Goal: Task Accomplishment & Management: Use online tool/utility

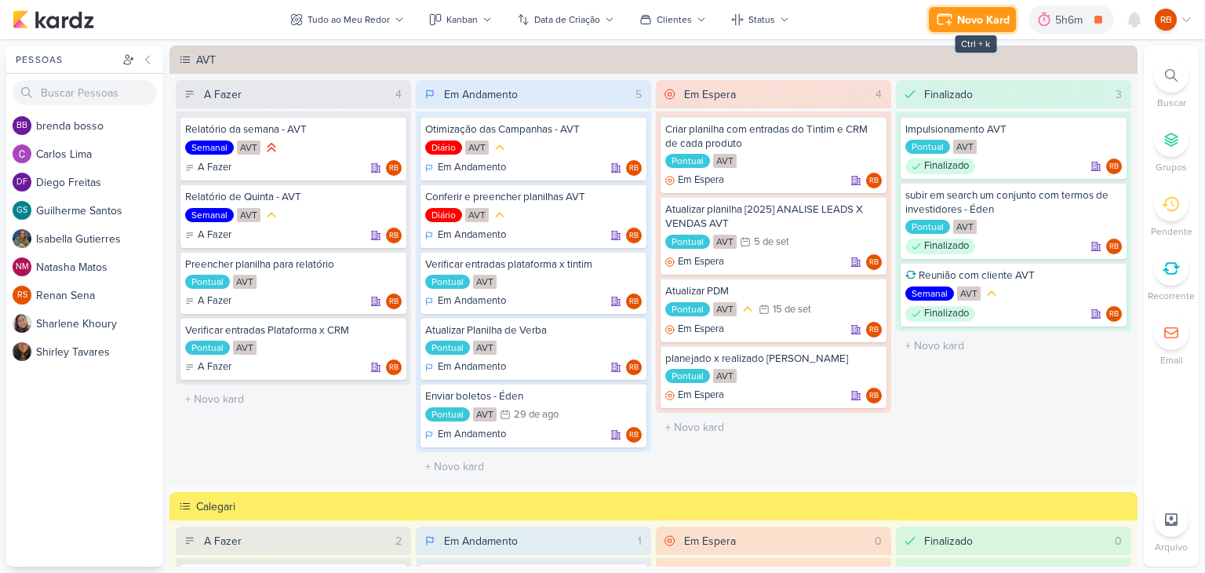
click at [967, 7] on button "Novo Kard" at bounding box center [972, 19] width 87 height 25
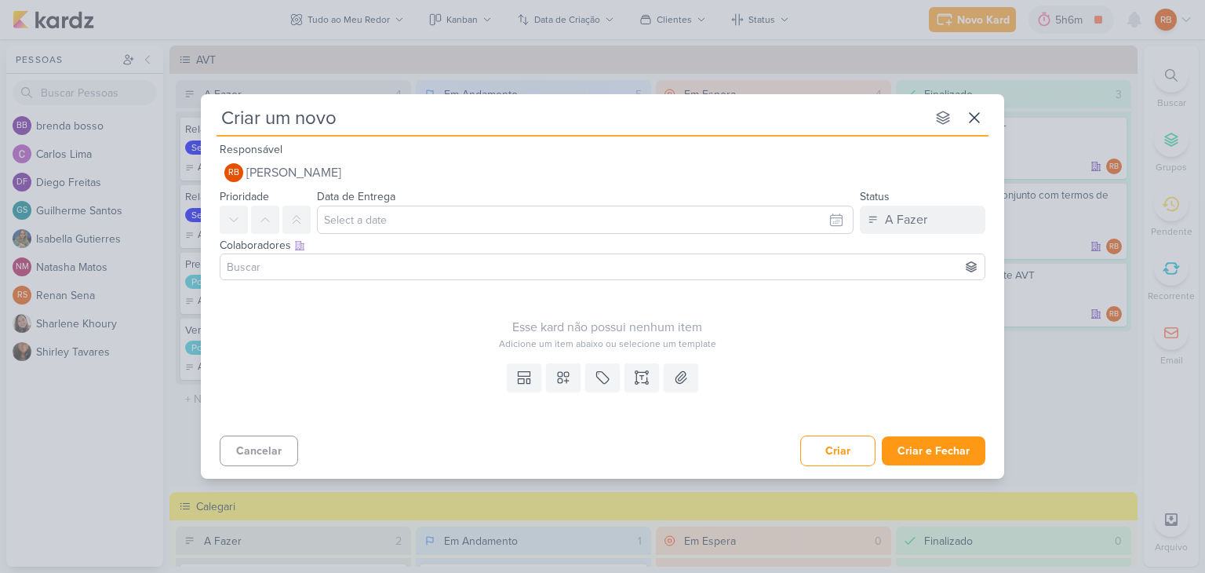
type input "Criar um novo"
type input "Criar um novo Forms"
type input "Criar um novo Forms -"
type input "Criar um novo Forms - Verr"
type input "Criar um novo Forms - [GEOGRAPHIC_DATA]"
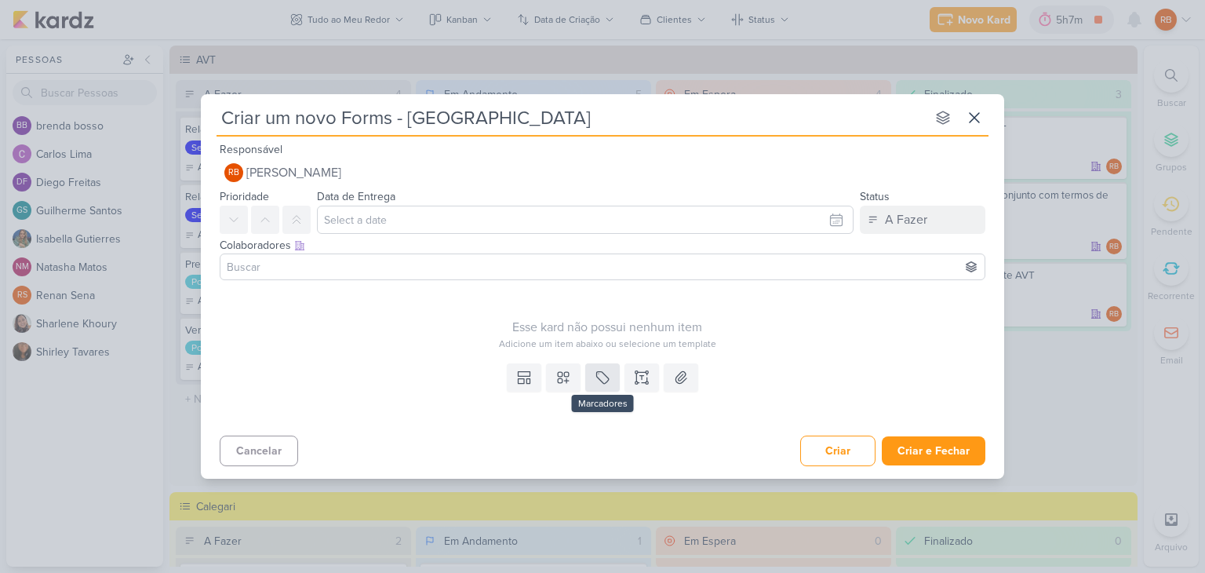
type input "Criar um novo Forms - [GEOGRAPHIC_DATA]"
click at [604, 377] on icon at bounding box center [603, 378] width 16 height 16
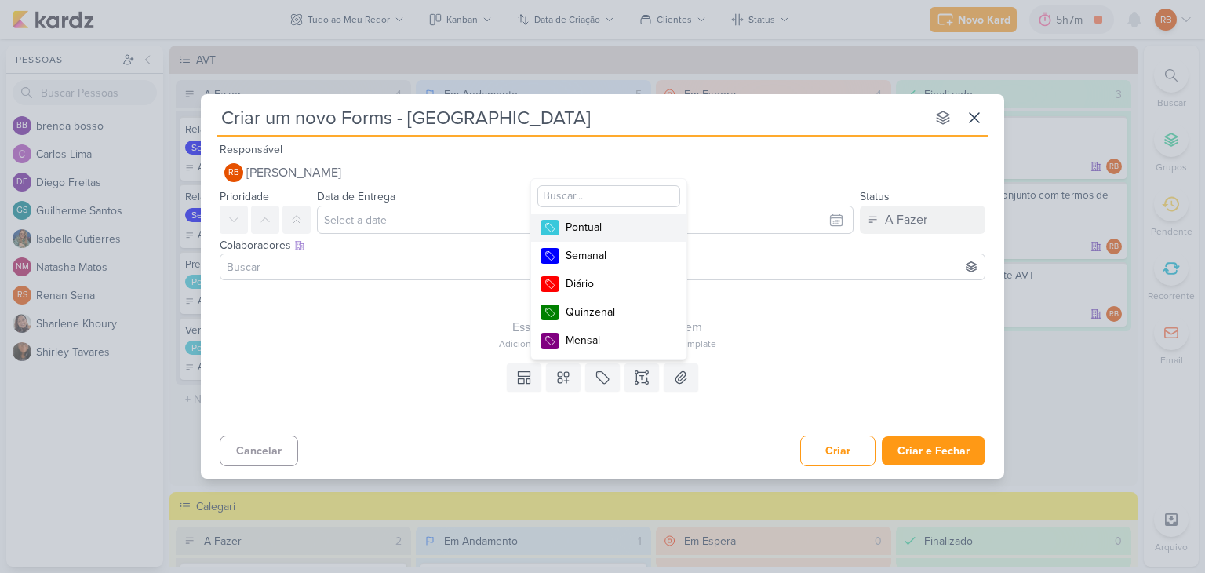
click at [599, 224] on div "Pontual" at bounding box center [617, 227] width 102 height 16
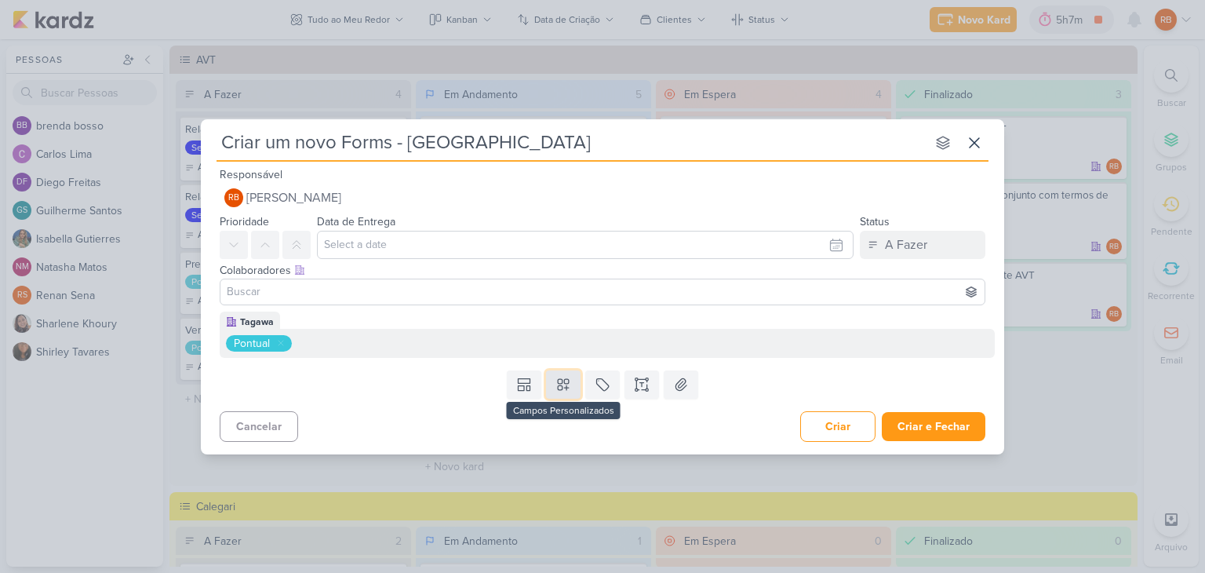
click at [566, 387] on icon at bounding box center [563, 384] width 11 height 11
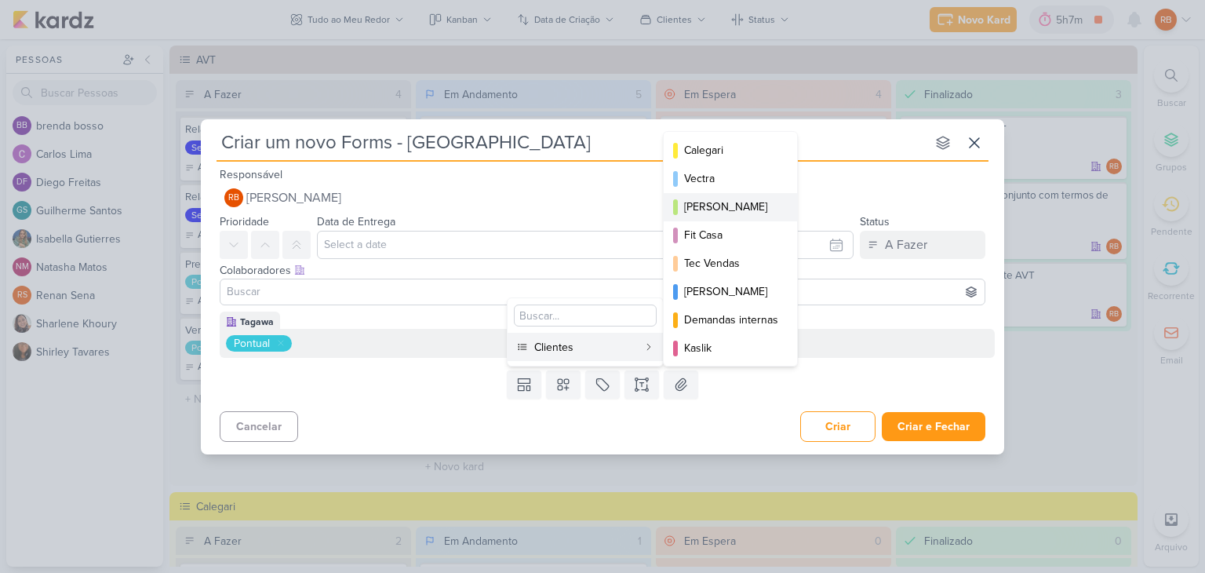
scroll to position [227, 0]
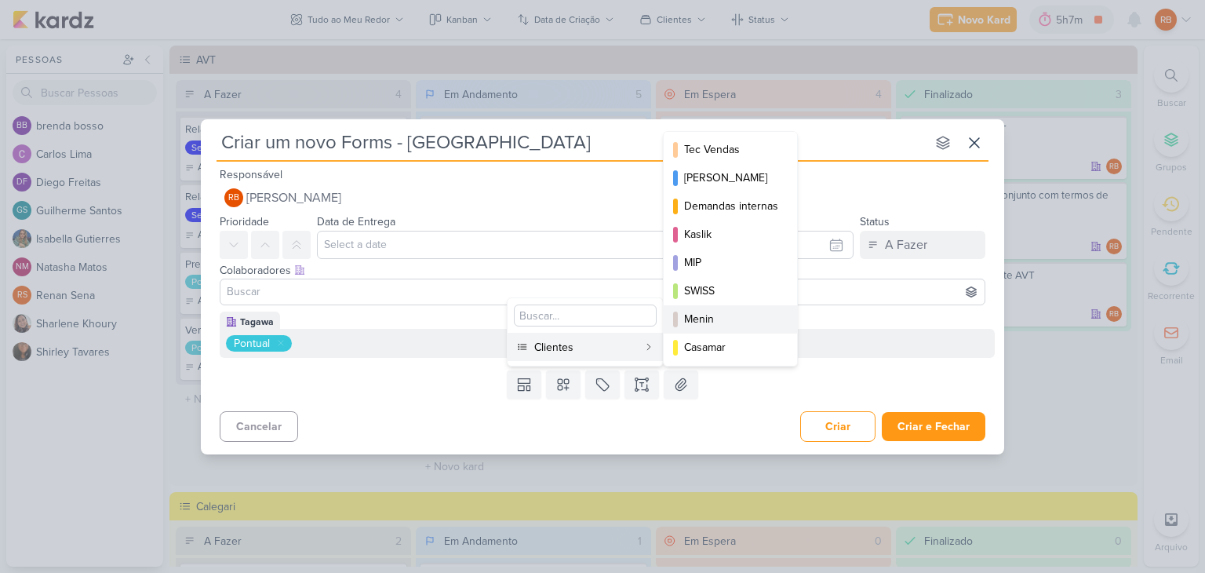
click at [716, 318] on div "Menin" at bounding box center [731, 319] width 94 height 16
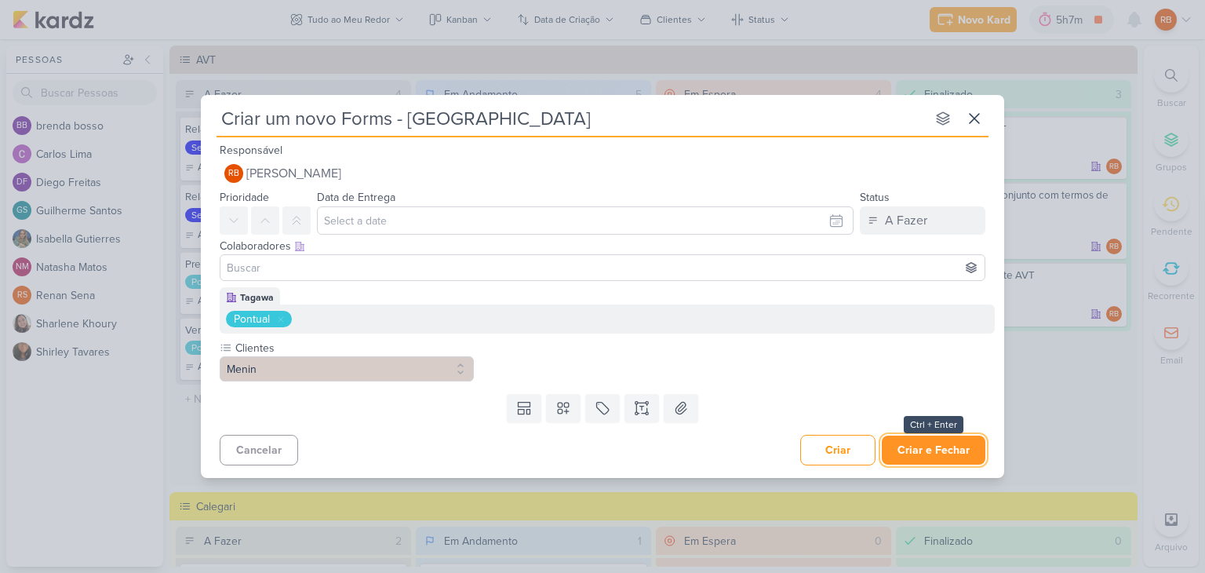
click at [931, 448] on button "Criar e Fechar" at bounding box center [934, 449] width 104 height 29
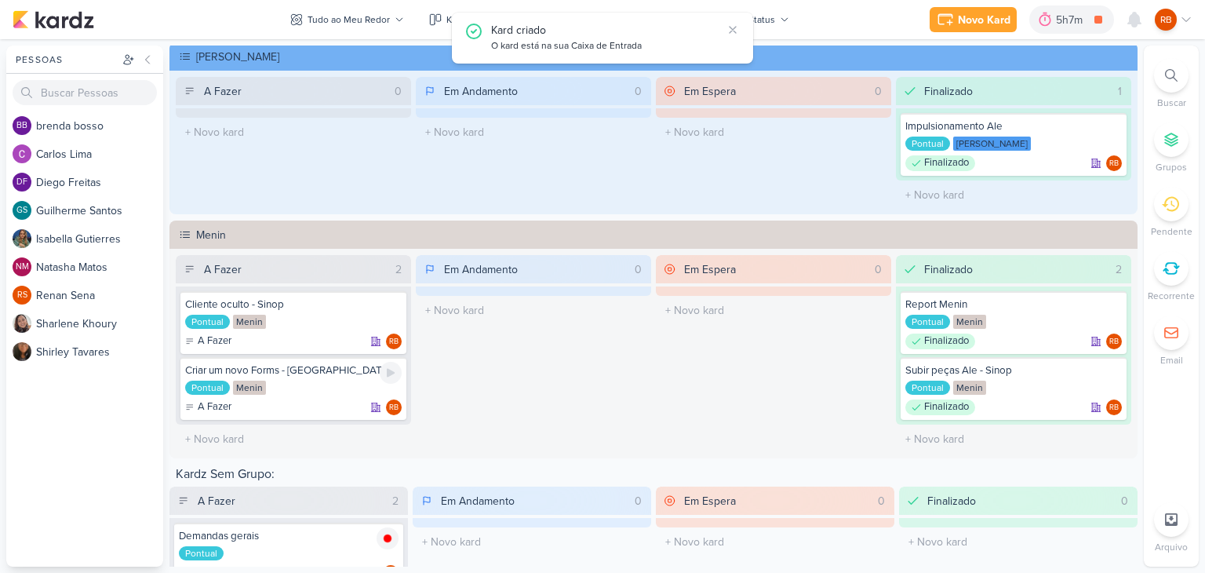
scroll to position [706, 0]
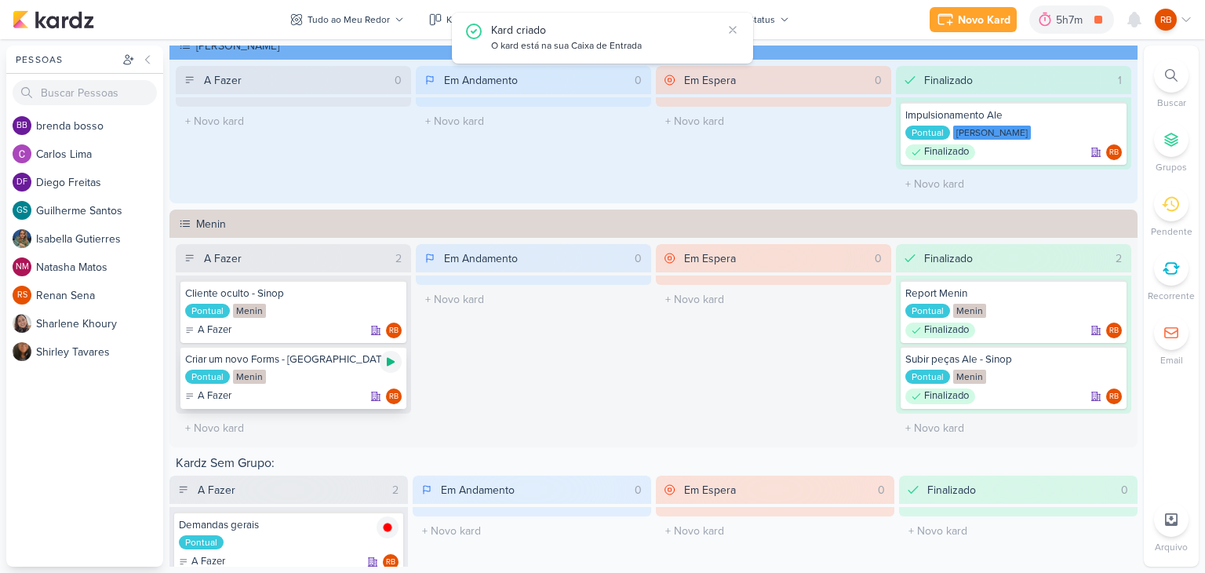
click at [387, 361] on icon at bounding box center [391, 362] width 8 height 9
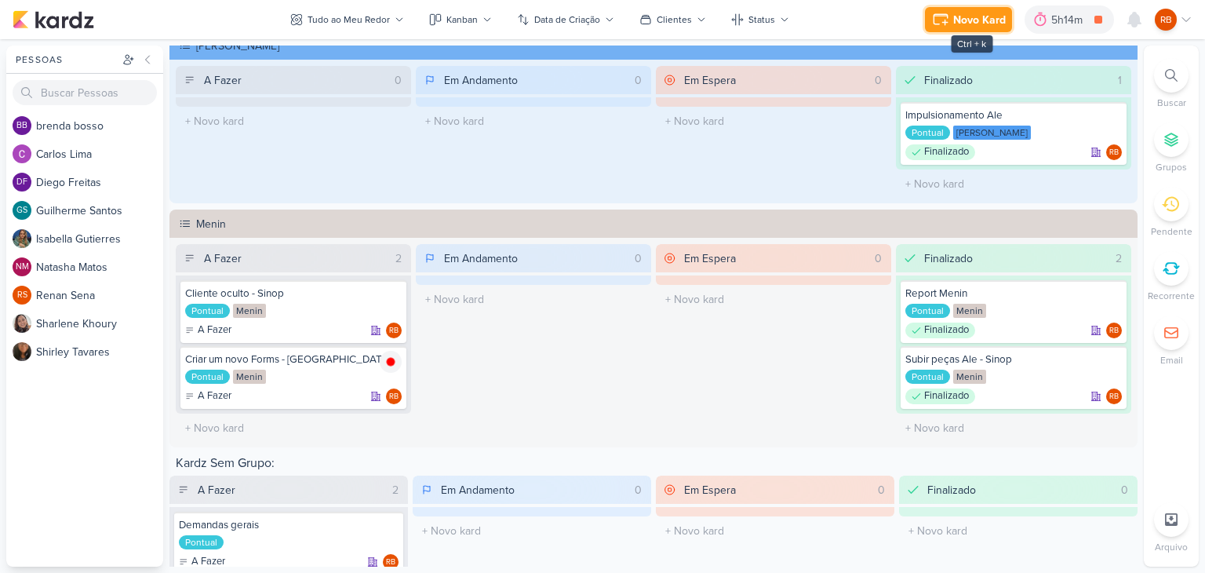
click at [961, 22] on div "Novo Kard" at bounding box center [979, 20] width 53 height 16
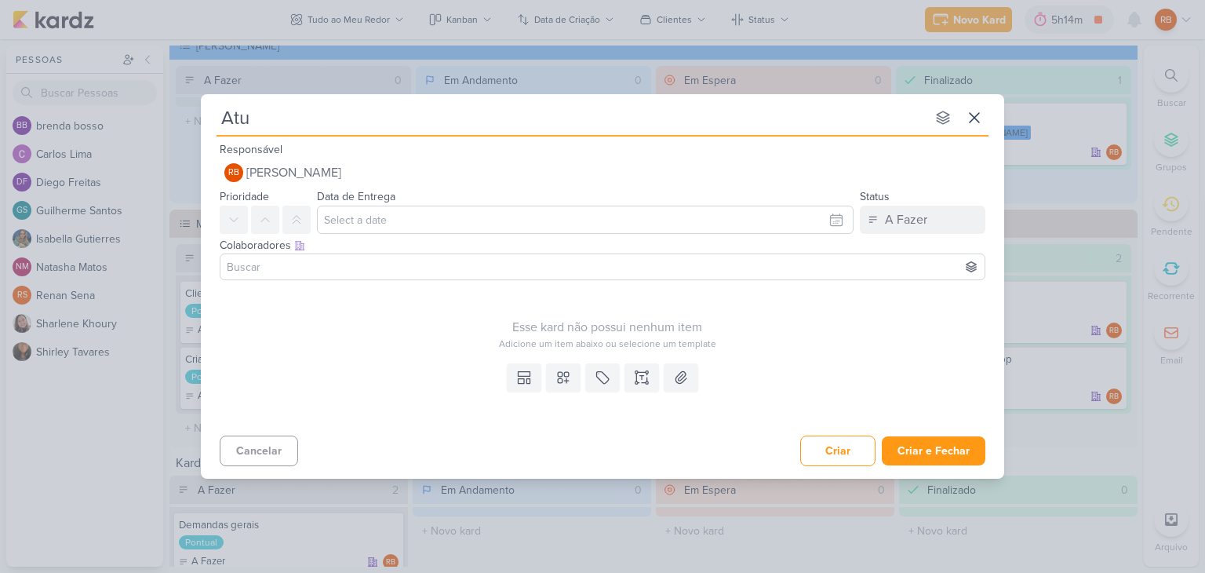
type input "Atua"
type input "Atuaç"
type input "Atua"
type input "Atualizar cidades n"
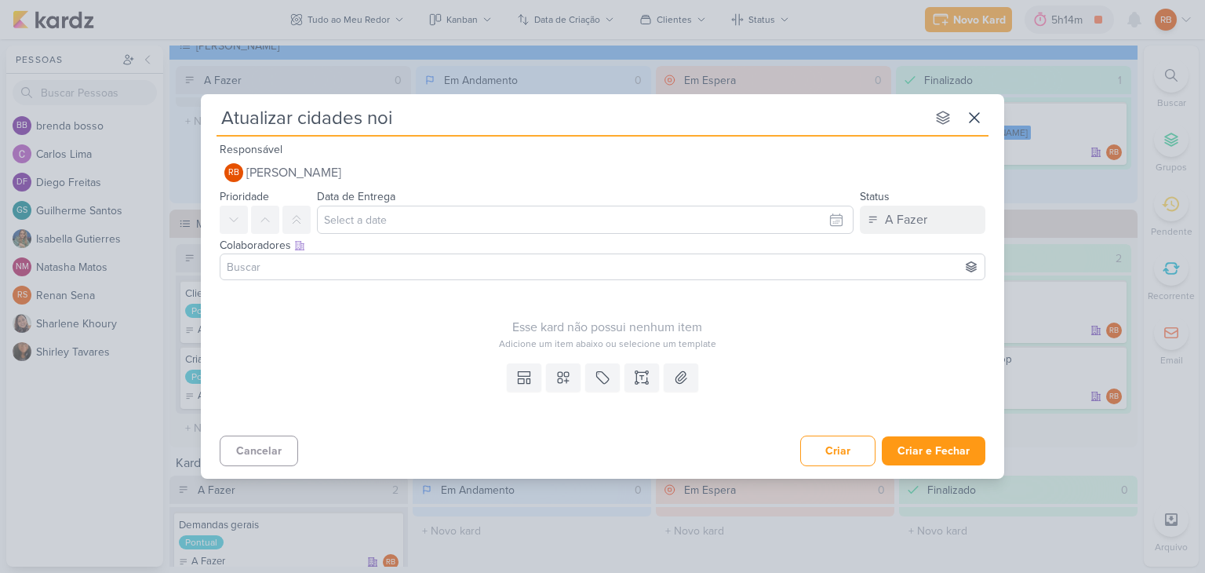
type input "Atualizar cidades noi"
type input "Atualizar cidades no"
type input "Atualizar cidades no p"
type input "Atualizar cidades no púb"
type input "Atualizar cidades no público"
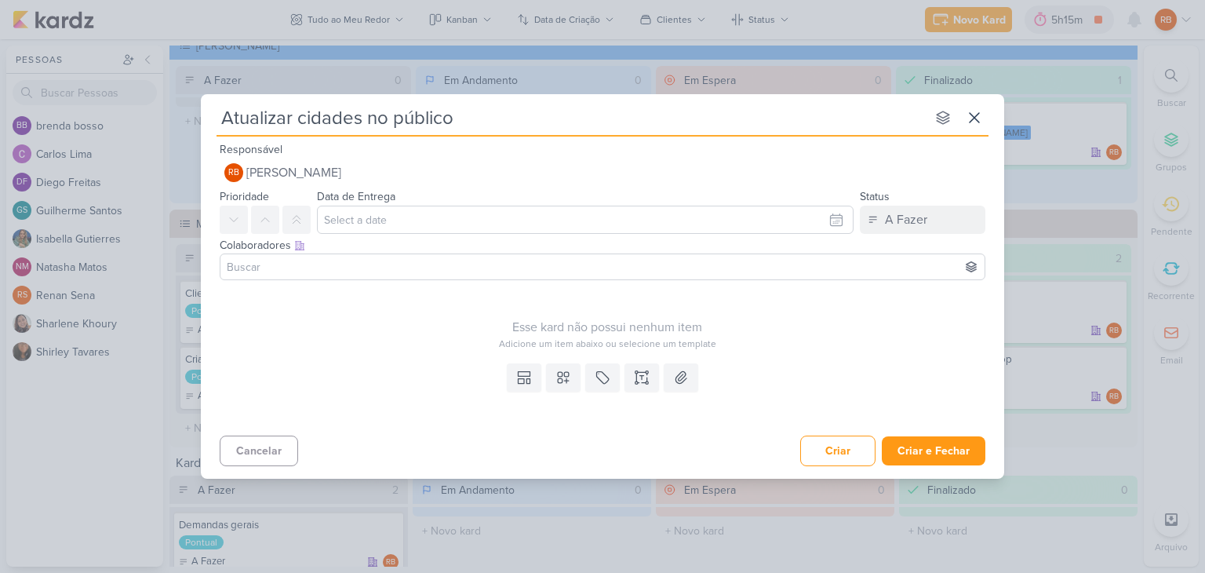
type input "Atualizar cidades no público"
type input "Atualizar cidades no público -"
type input "Atualizar cidades no público - Ver"
type input "Atualizar cidades no público - [GEOGRAPHIC_DATA]"
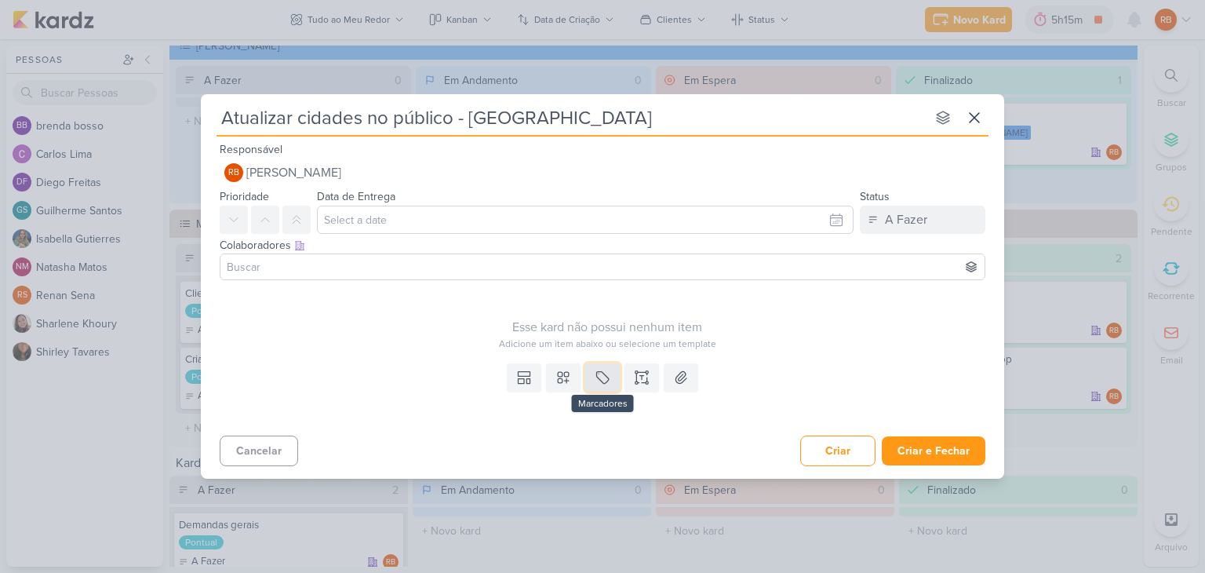
click at [606, 377] on icon at bounding box center [603, 378] width 16 height 16
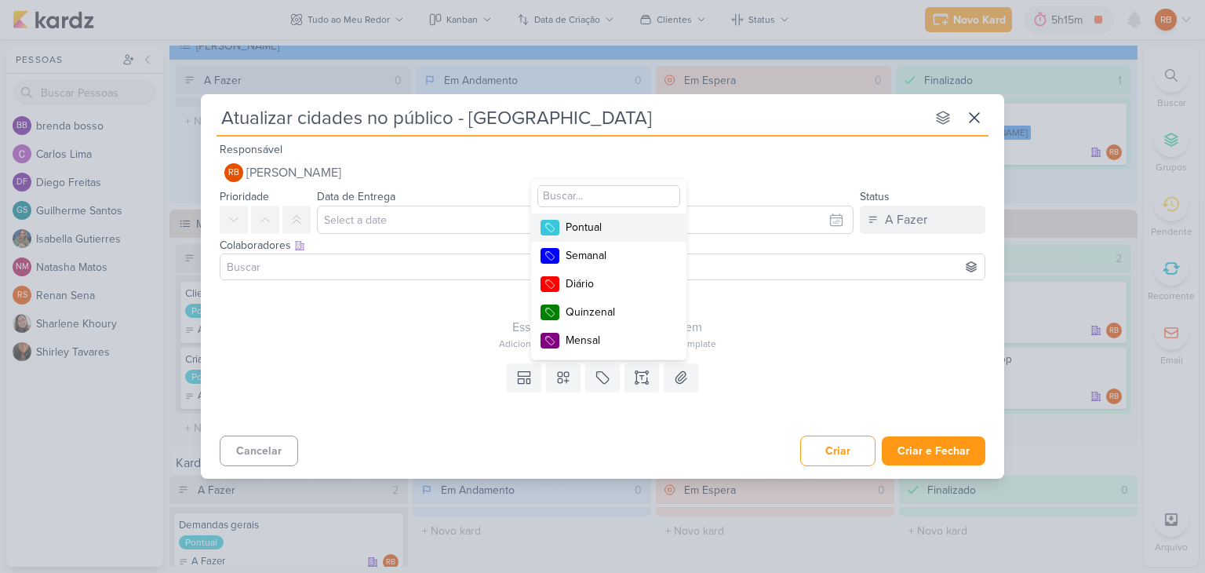
click at [623, 228] on div "Pontual" at bounding box center [617, 227] width 102 height 16
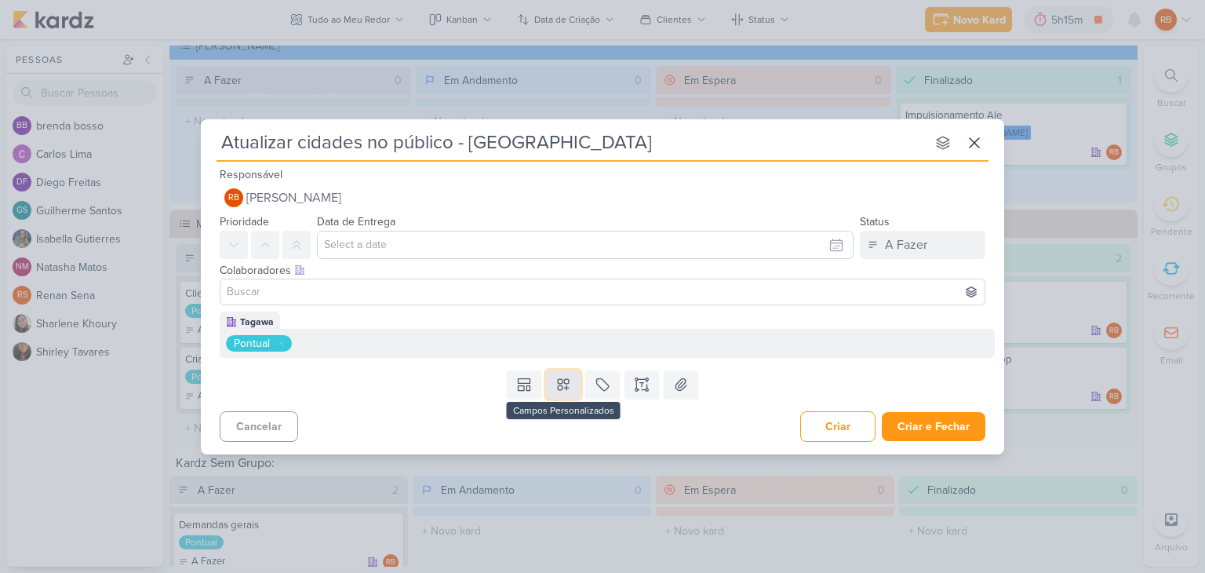
click at [559, 373] on button at bounding box center [563, 384] width 35 height 28
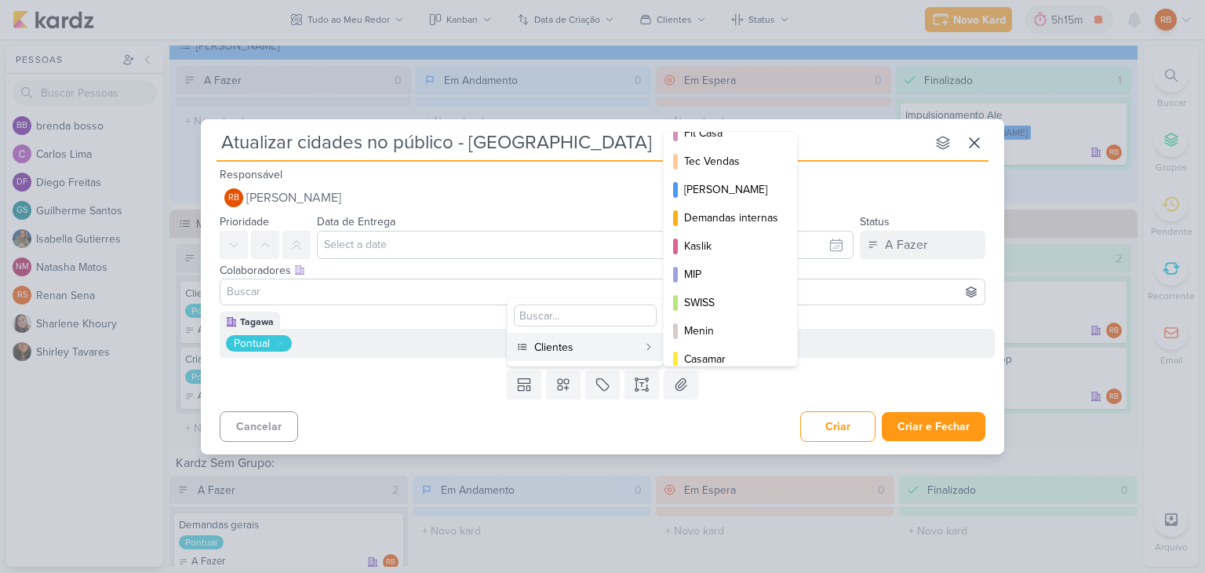
scroll to position [227, 0]
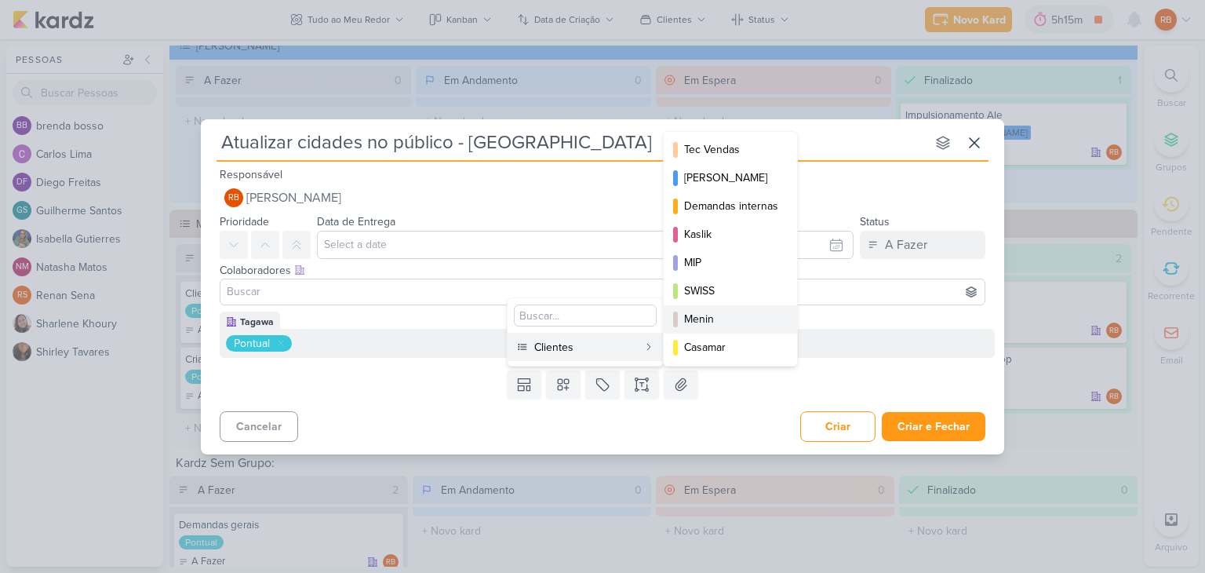
click at [706, 321] on div "Menin" at bounding box center [731, 319] width 94 height 16
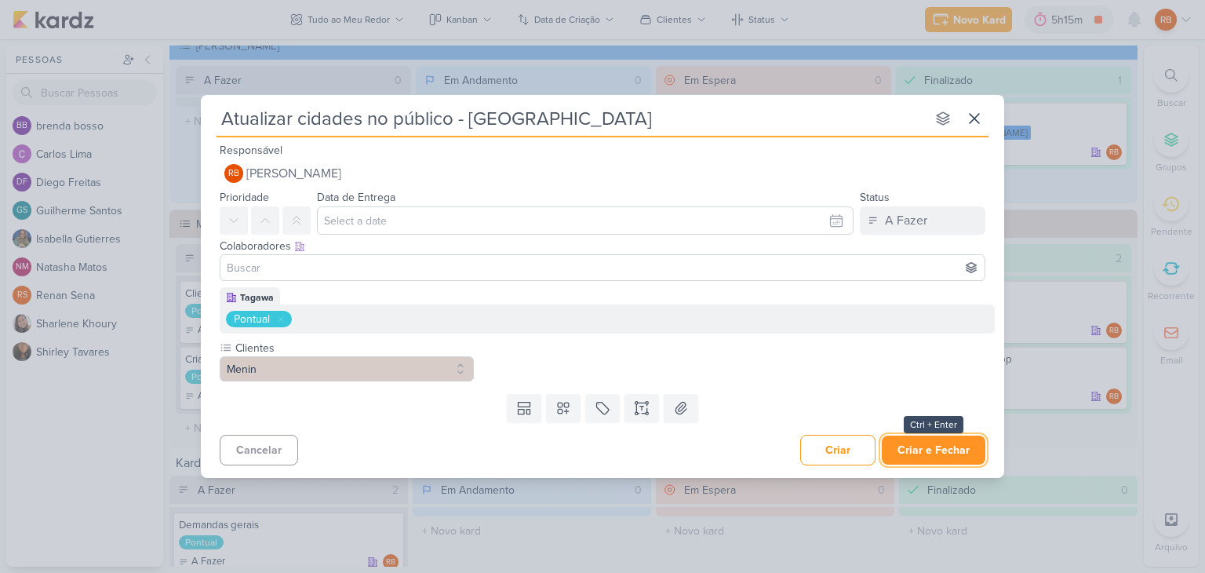
click at [942, 452] on button "Criar e Fechar" at bounding box center [934, 449] width 104 height 29
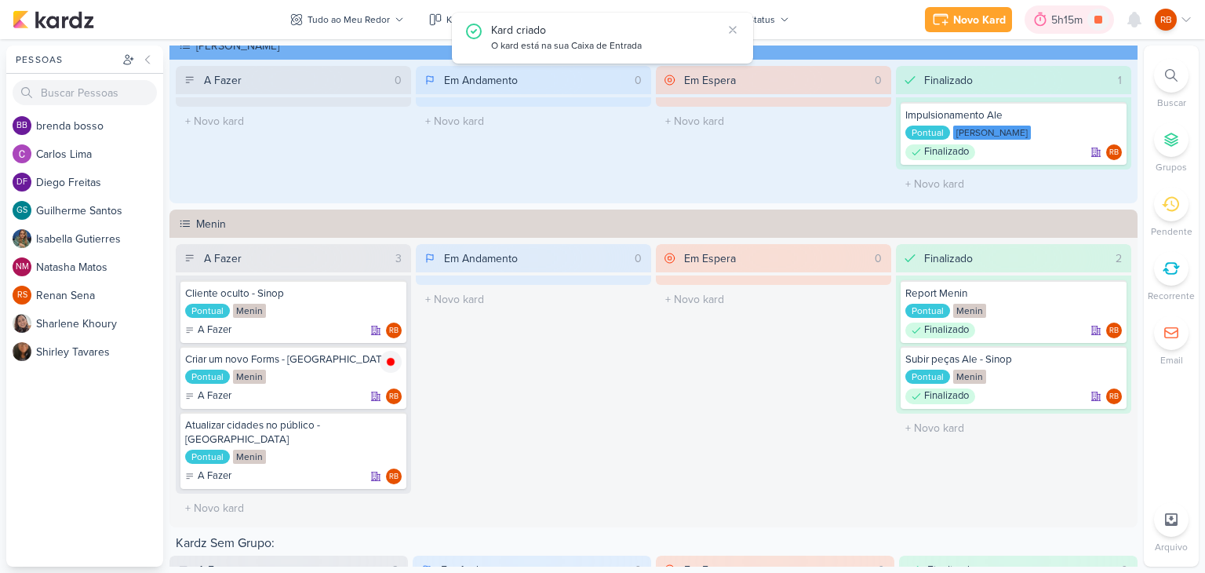
click at [1070, 18] on div "5h15m" at bounding box center [1069, 20] width 36 height 16
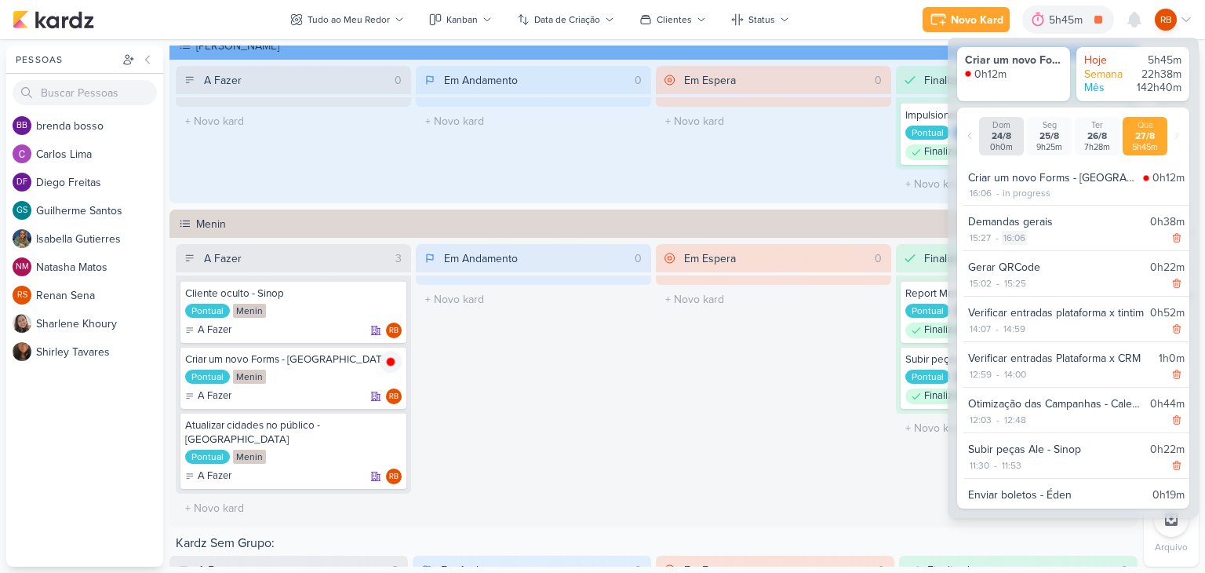
click at [1020, 235] on div "16:06" at bounding box center [1014, 238] width 25 height 14
select select "16"
select select "6"
click at [1011, 258] on select "00 01 02 03 04 05 06 07 08 09 10 11 12 13 14 15 16 17 18 19 20 21 22 23" at bounding box center [1013, 257] width 22 height 19
select select "15"
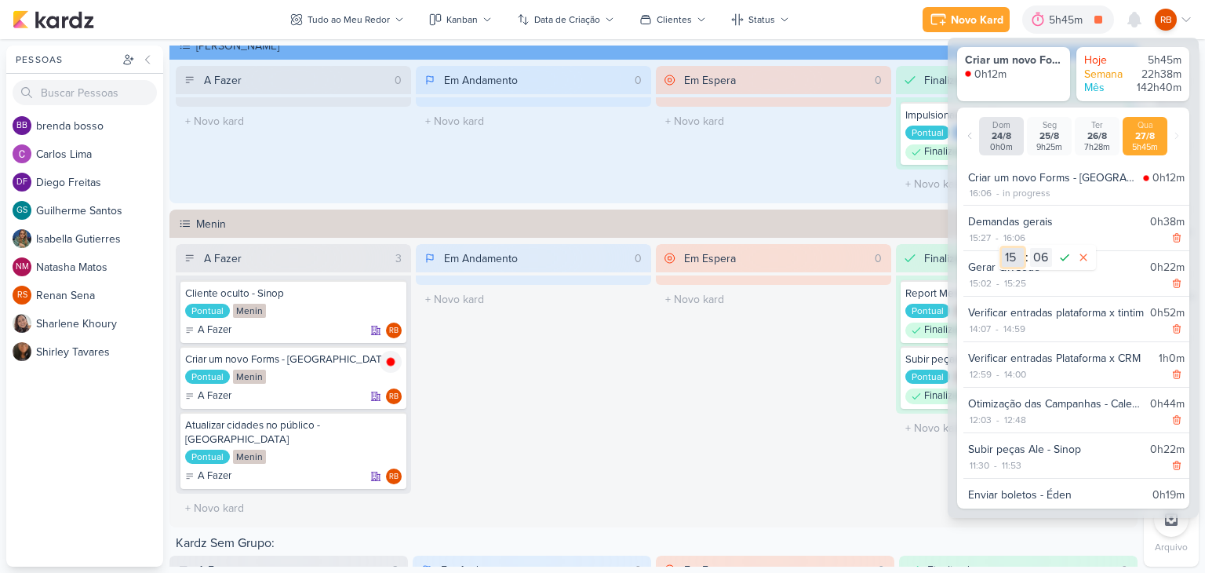
click at [1002, 248] on select "00 01 02 03 04 05 06 07 08 09 10 11 12 13 14 15 16 17 18 19 20 21 22 23" at bounding box center [1013, 257] width 22 height 19
click at [1044, 261] on select "00 01 02 03 04 05 06 07 08 09 10 11 12 13 14 15 16 17 18 19 20 21 22 23 24 25 2…" at bounding box center [1041, 257] width 22 height 19
select select "57"
click at [1030, 248] on select "00 01 02 03 04 05 06 07 08 09 10 11 12 13 14 15 16 17 18 19 20 21 22 23 24 25 2…" at bounding box center [1041, 257] width 22 height 19
click at [1064, 252] on icon at bounding box center [1064, 257] width 19 height 19
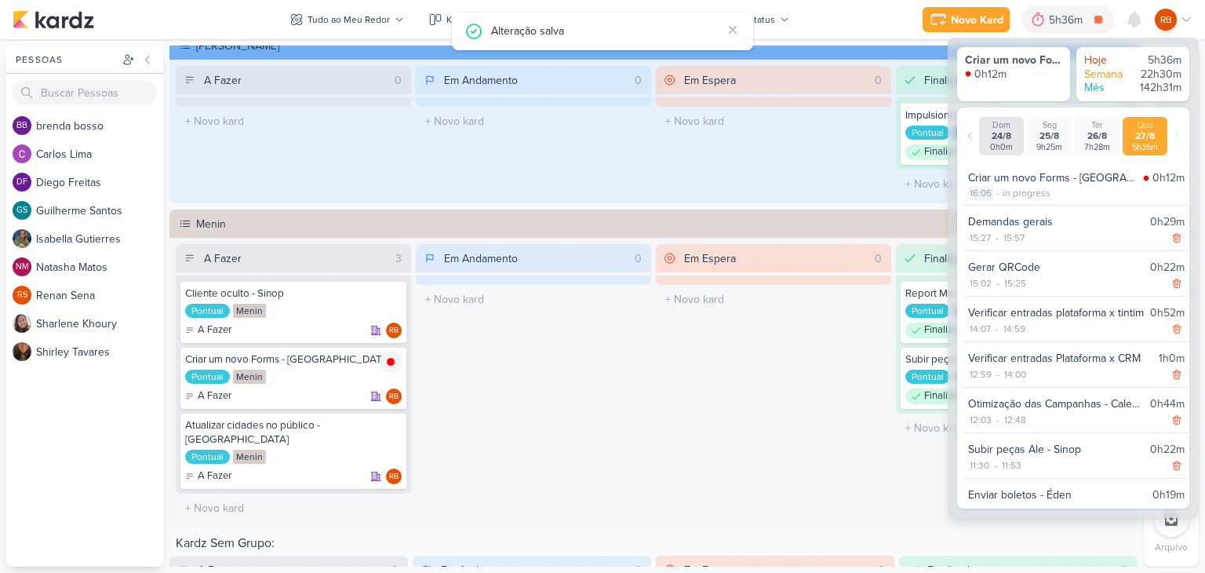
click at [985, 195] on div "16:06" at bounding box center [980, 193] width 25 height 14
select select "16"
click at [1011, 213] on select "00 01 02 03 04 05 06 07 08 09 10 11 12 13 14 15 16 17 18 19 20 21 22 23 24 25 2…" at bounding box center [1007, 213] width 22 height 19
select select "0"
click at [996, 204] on select "00 01 02 03 04 05 06 07 08 09 10 11 12 13 14 15 16 17 18 19 20 21 22 23 24 25 2…" at bounding box center [1007, 213] width 22 height 19
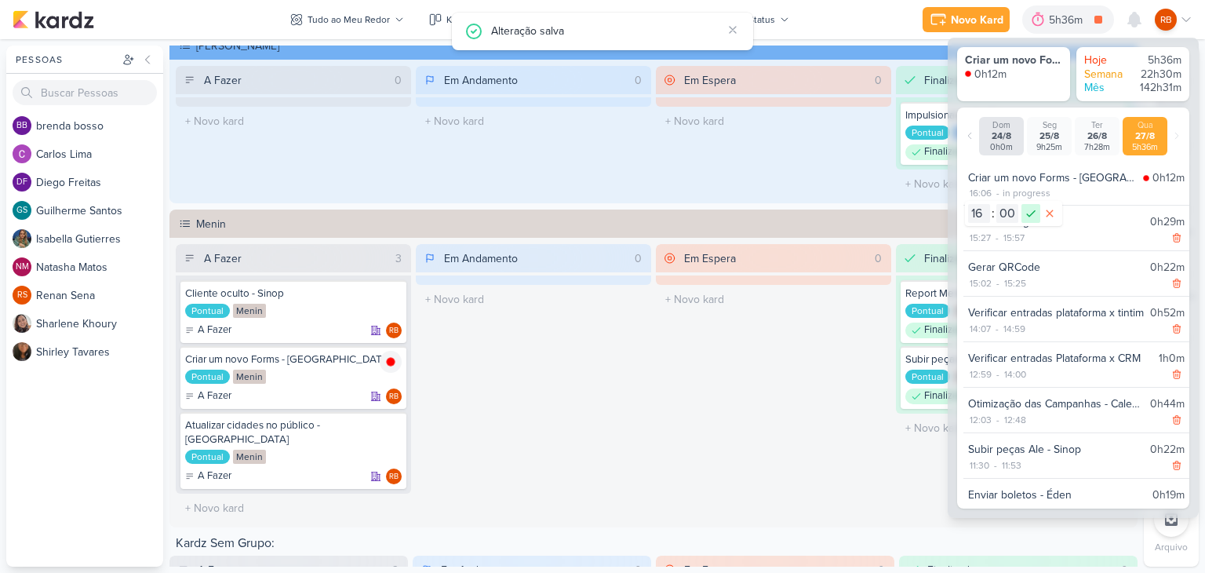
click at [1028, 214] on icon at bounding box center [1031, 213] width 19 height 19
click at [585, 461] on div "Em Andamento 0 O título do kard deve ter menos que 100 caracteres" at bounding box center [533, 383] width 235 height 279
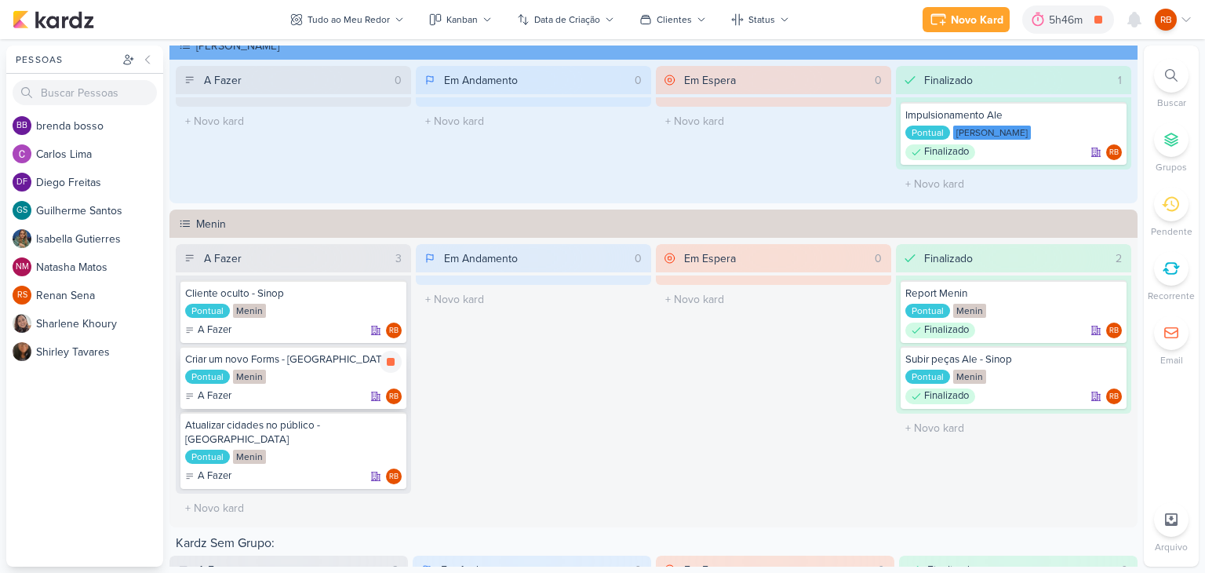
click at [315, 384] on div "Criar um novo Forms - [GEOGRAPHIC_DATA] Pontual Menin A Fazer RB" at bounding box center [293, 377] width 226 height 63
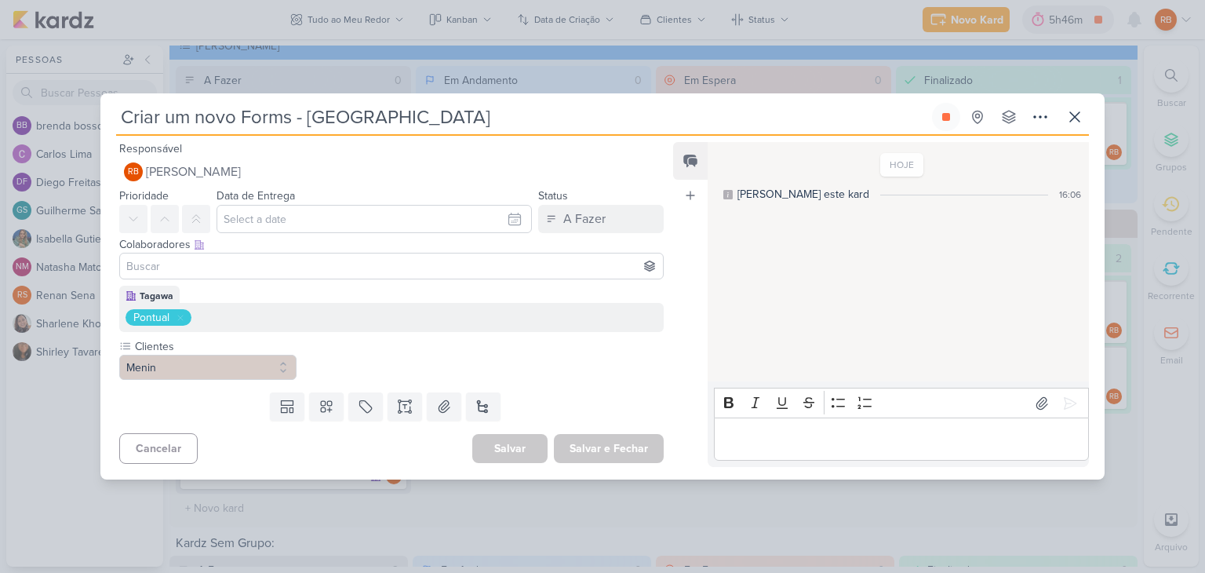
click at [790, 436] on p "Editor editing area: main" at bounding box center [901, 439] width 359 height 19
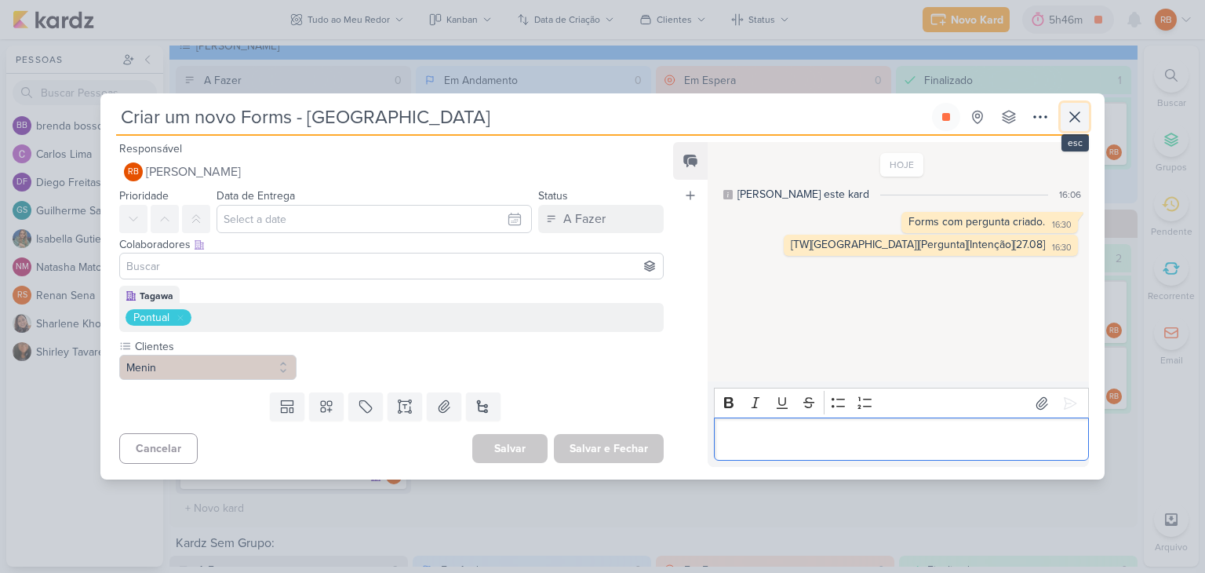
click at [1069, 119] on icon at bounding box center [1075, 116] width 19 height 19
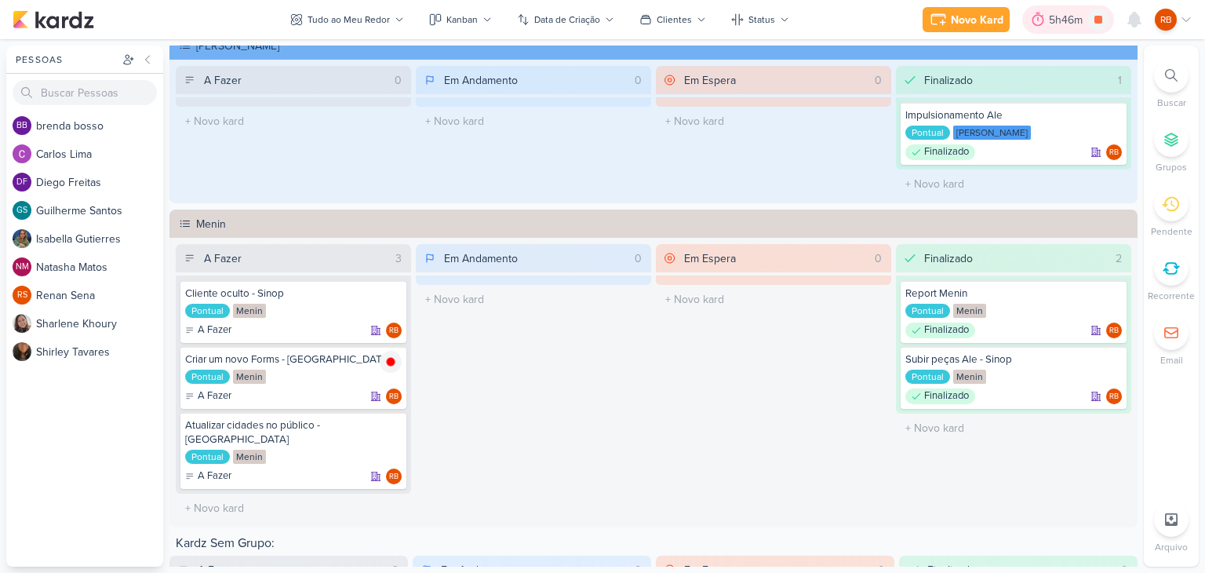
click at [1056, 8] on div "5h46m" at bounding box center [1068, 19] width 92 height 28
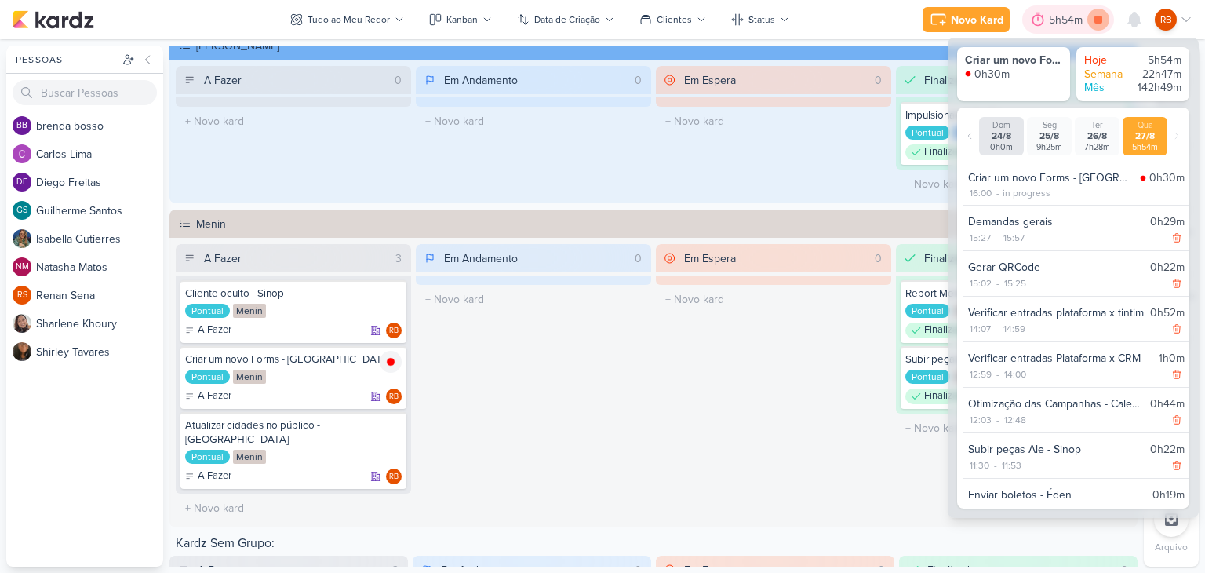
click at [1095, 18] on icon at bounding box center [1099, 20] width 8 height 8
click at [1072, 13] on div "5h54m" at bounding box center [1090, 20] width 38 height 16
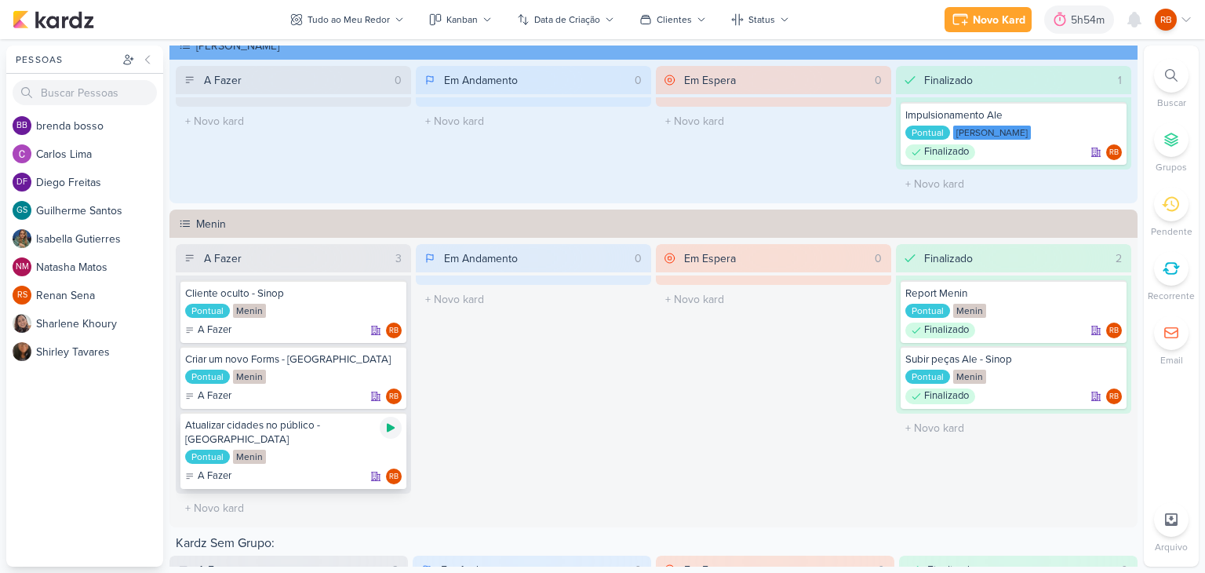
click at [382, 425] on div at bounding box center [391, 428] width 22 height 22
click at [1061, 12] on div "5h58m" at bounding box center [1068, 20] width 38 height 16
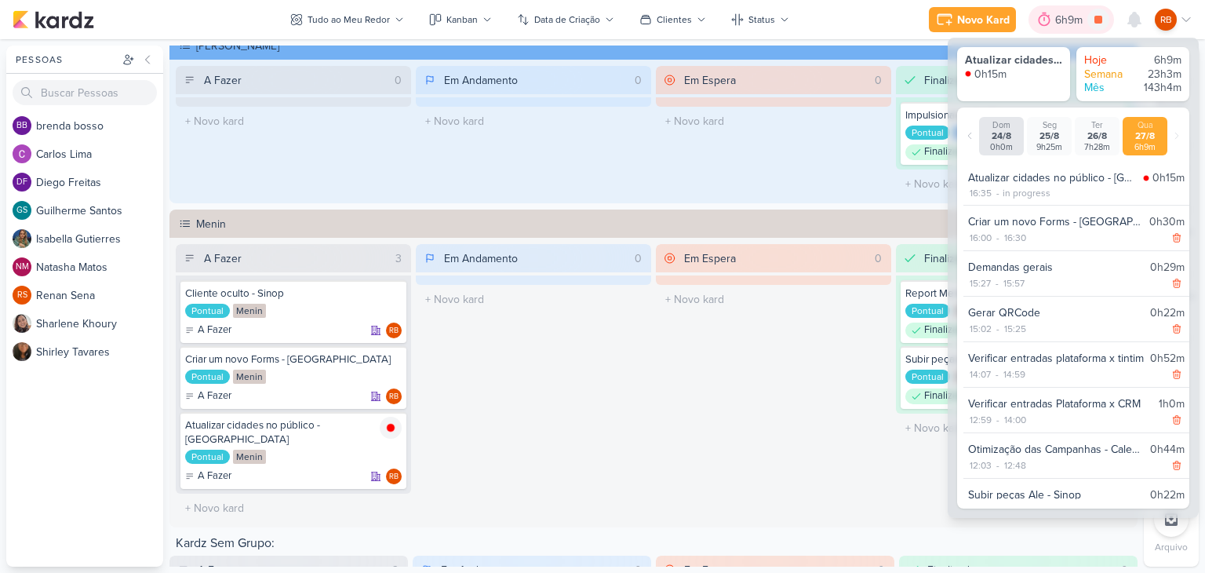
click at [1061, 12] on div "6h9m" at bounding box center [1071, 20] width 32 height 16
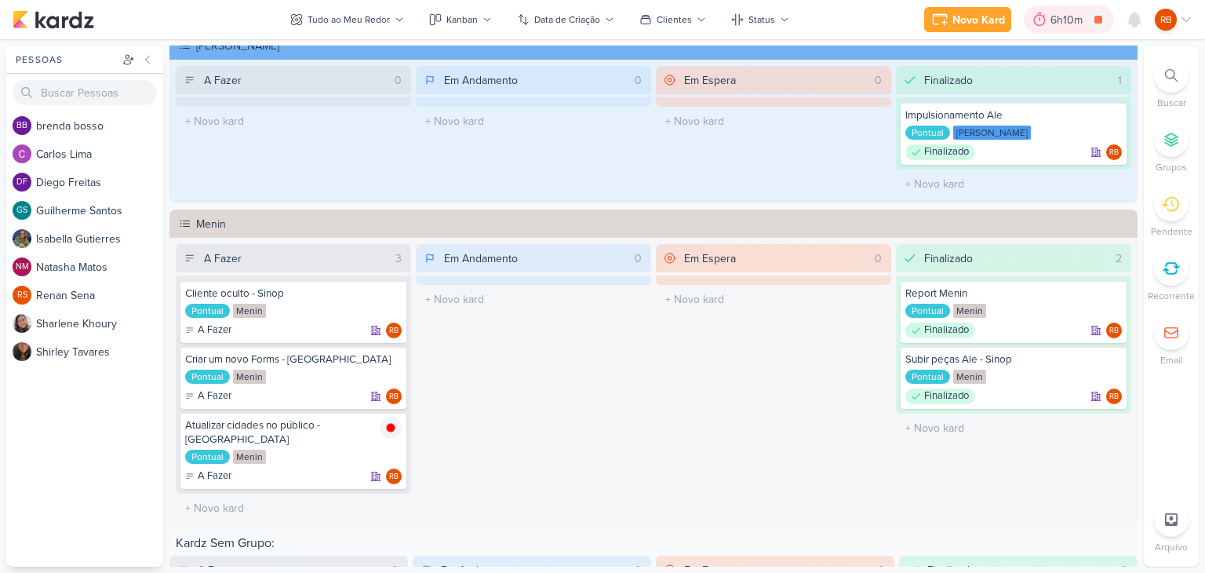
click at [1072, 17] on div "6h10m" at bounding box center [1069, 20] width 37 height 16
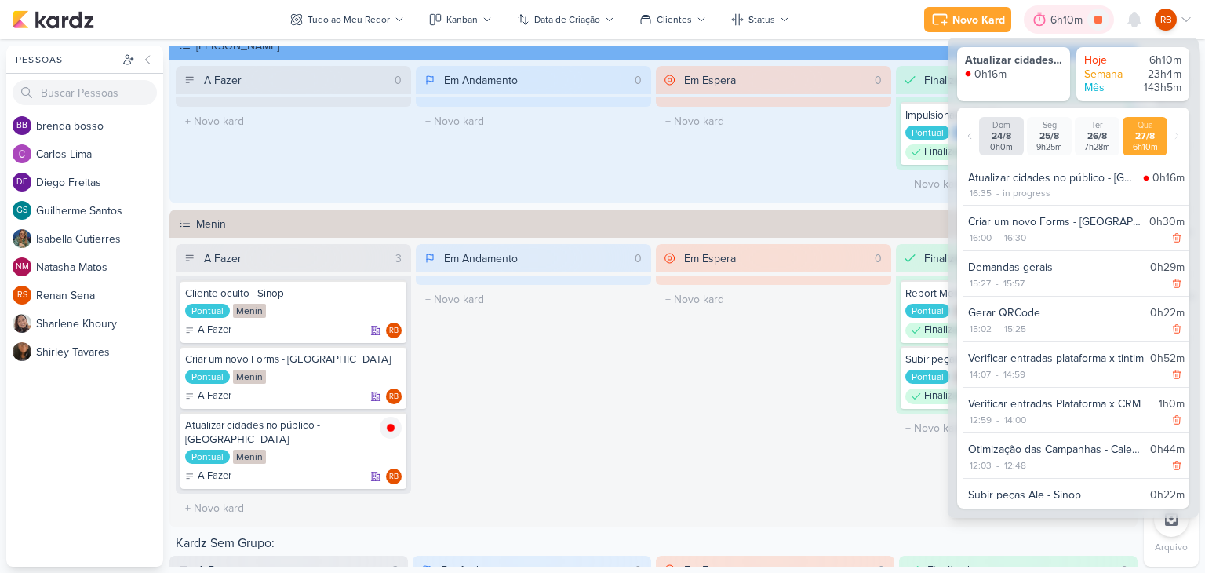
click at [1067, 18] on div "6h10m" at bounding box center [1069, 20] width 37 height 16
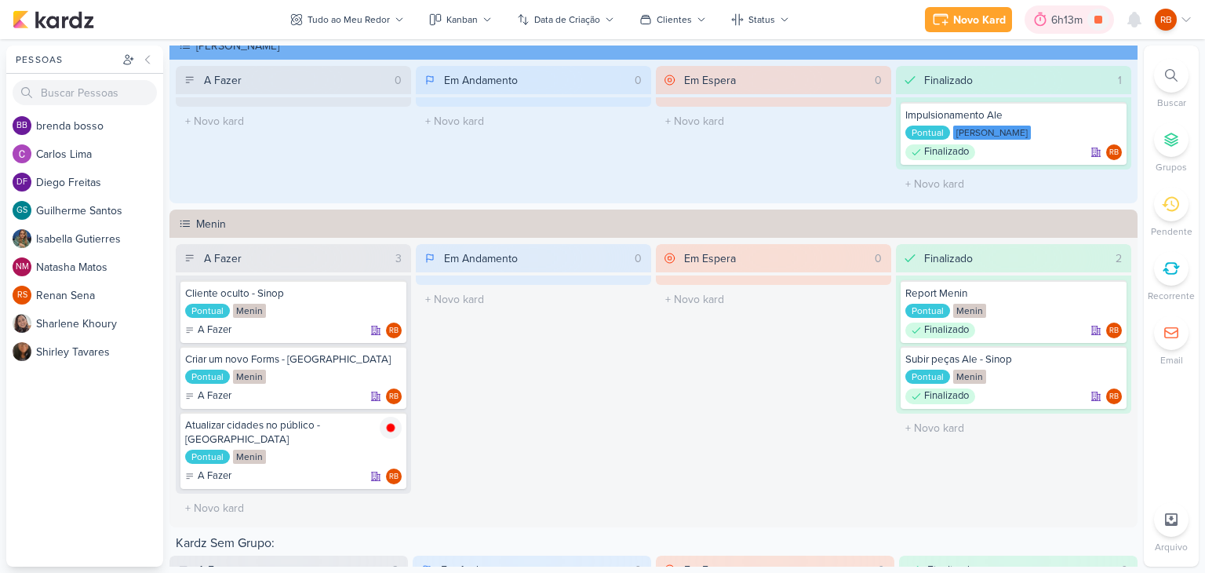
click at [1061, 14] on div "6h13m" at bounding box center [1069, 20] width 36 height 16
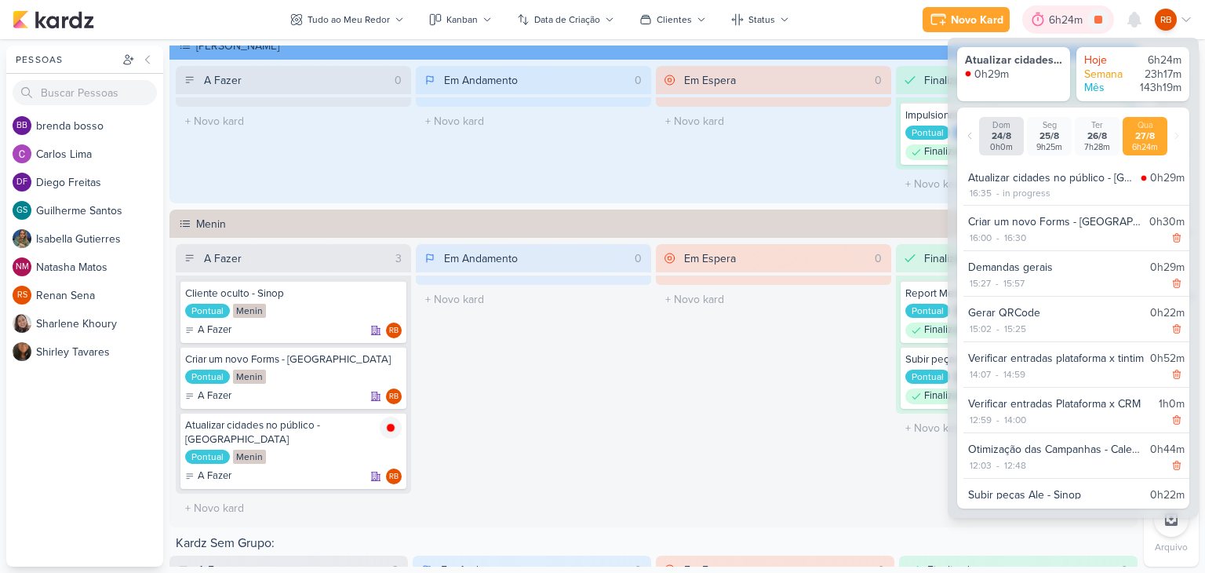
click at [1061, 14] on div "6h24m" at bounding box center [1068, 20] width 38 height 16
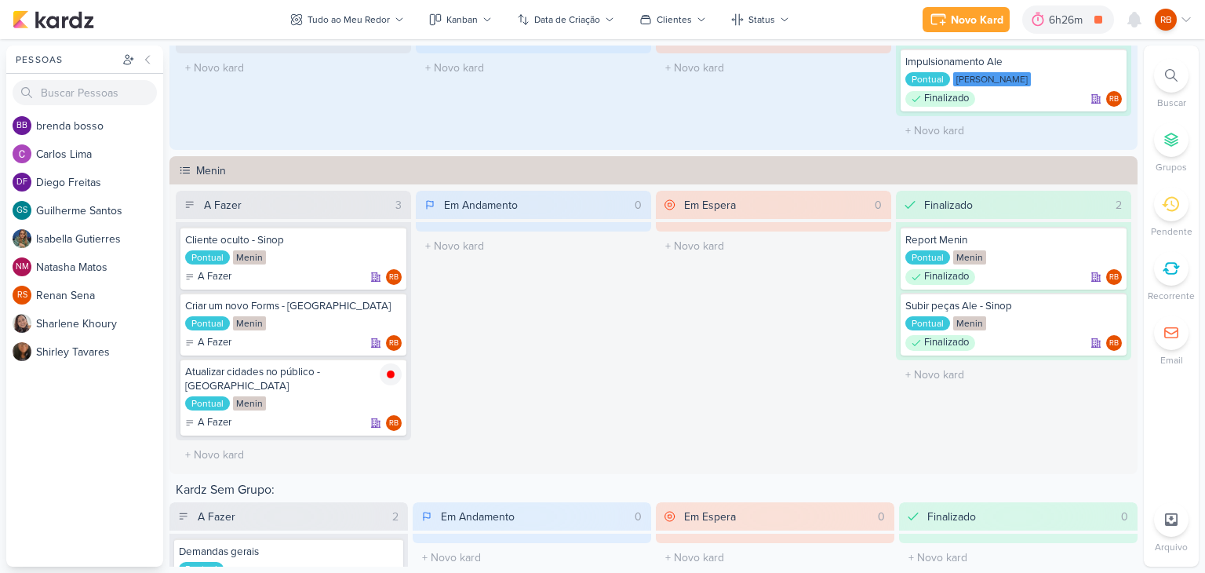
scroll to position [700, 0]
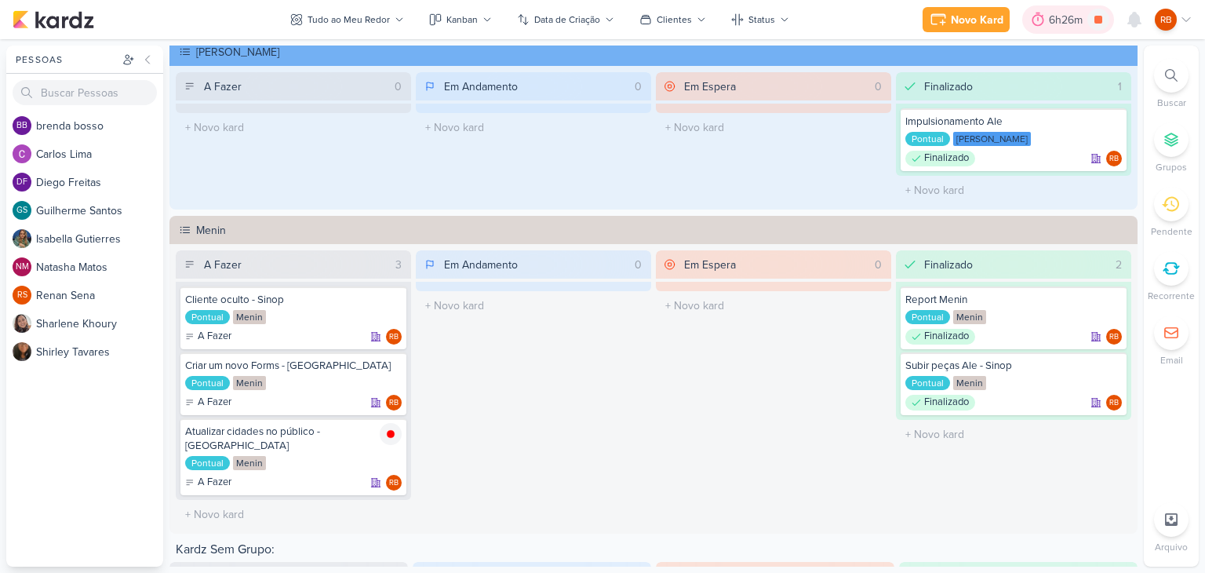
click at [1057, 16] on div "6h26m" at bounding box center [1068, 20] width 38 height 16
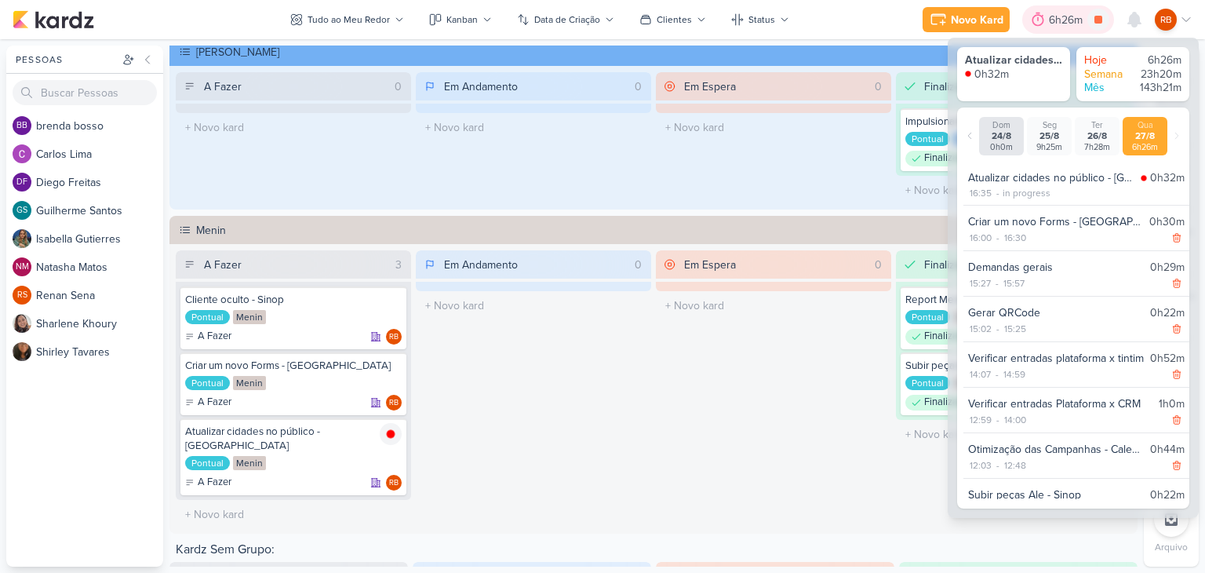
click at [1057, 16] on div "6h26m" at bounding box center [1068, 20] width 38 height 16
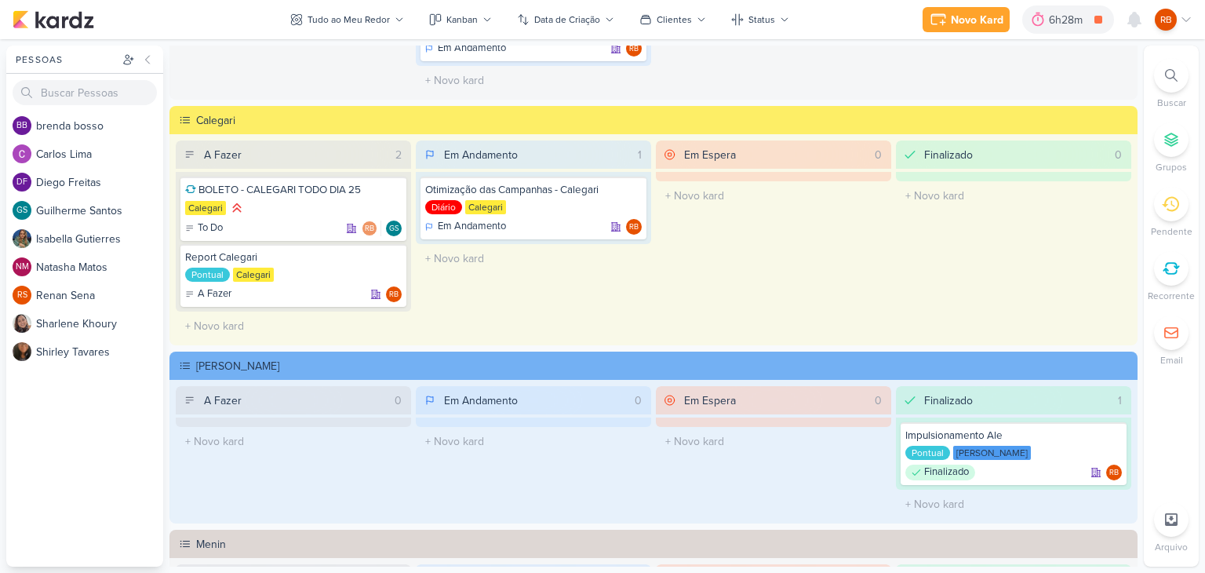
scroll to position [0, 0]
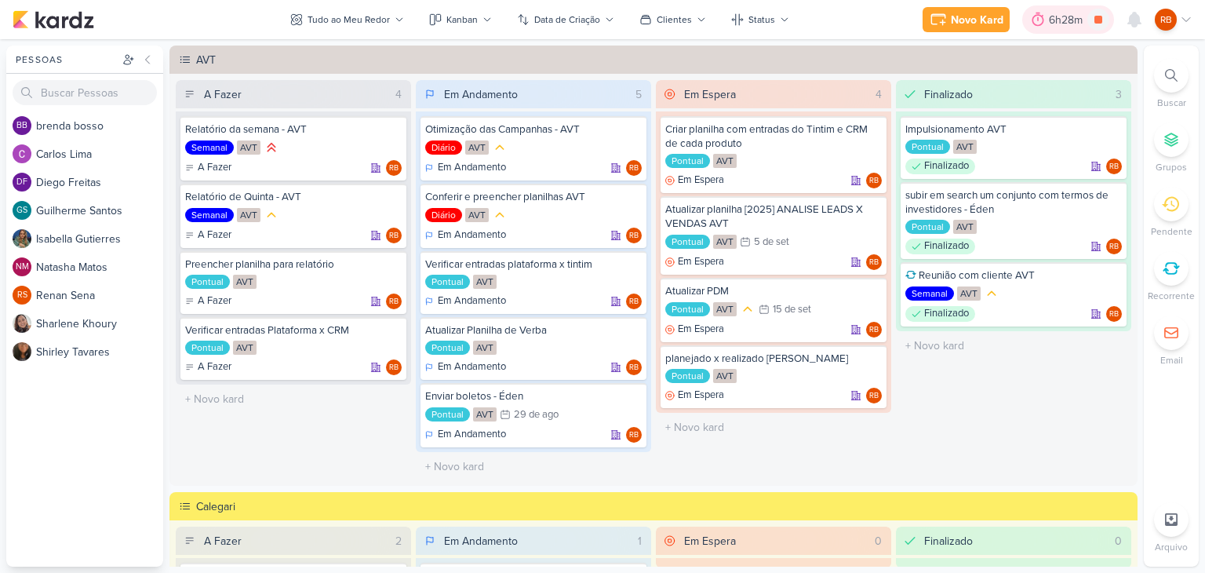
click at [1062, 23] on div "6h28m" at bounding box center [1068, 20] width 38 height 16
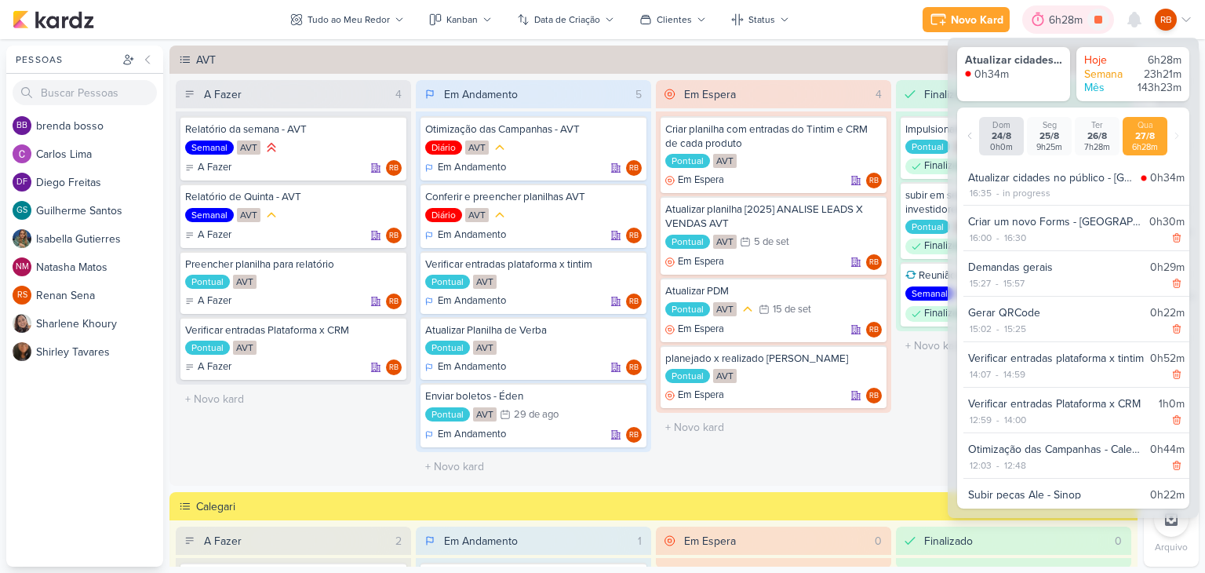
click at [1064, 20] on div "6h28m" at bounding box center [1068, 20] width 38 height 16
